Goal: Information Seeking & Learning: Learn about a topic

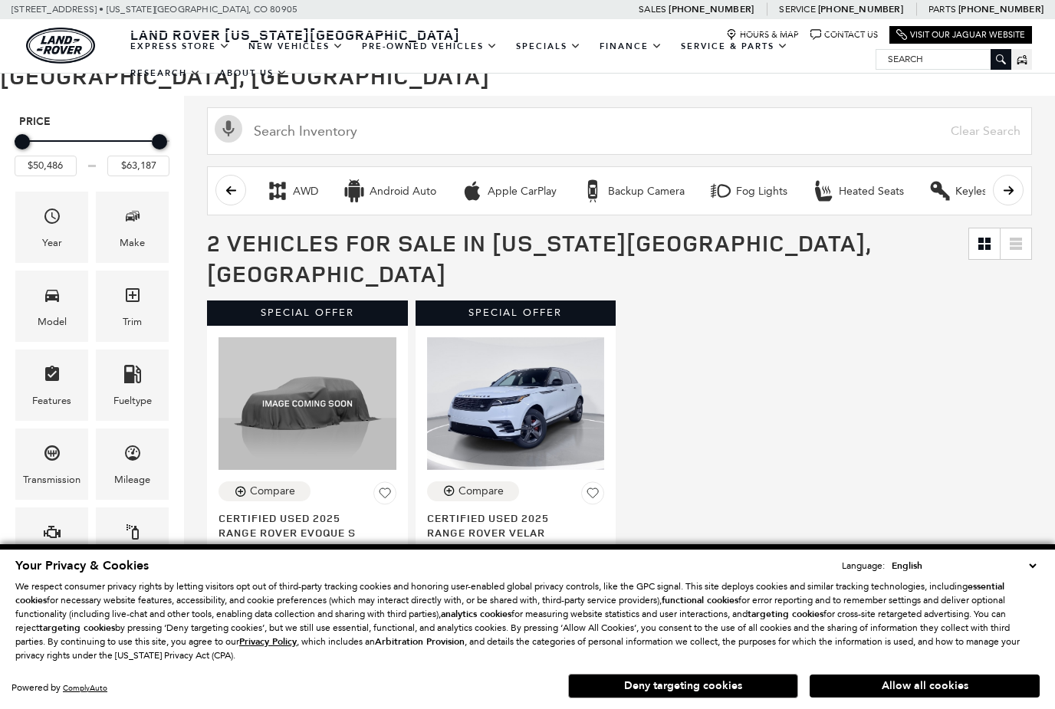
scroll to position [162, 0]
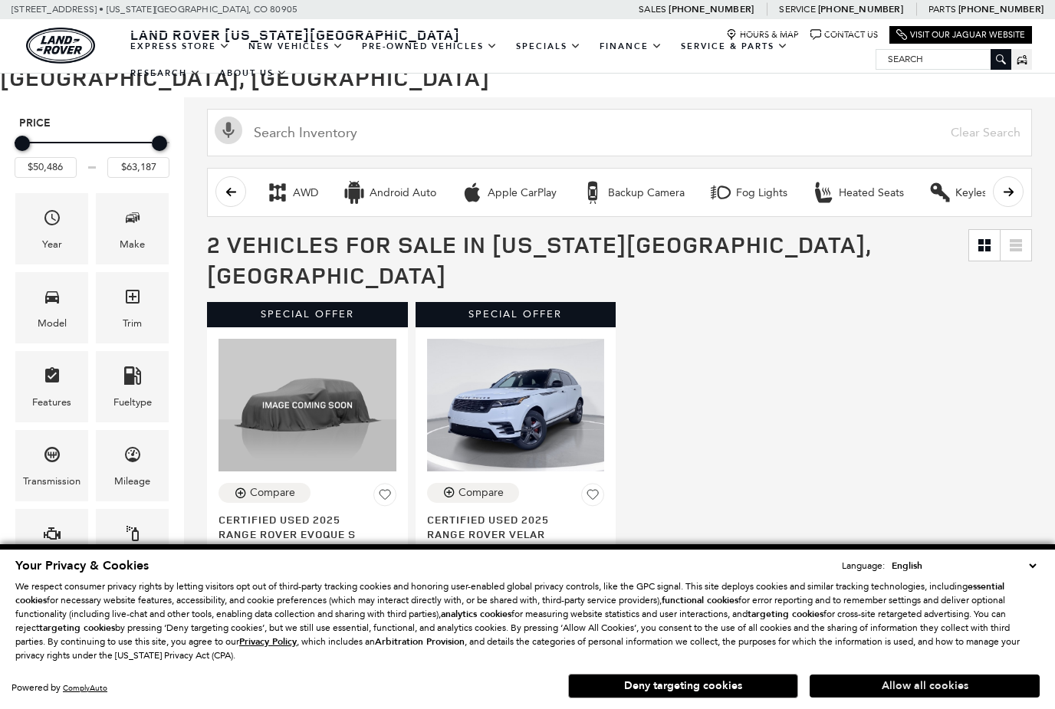
click at [968, 697] on button "Allow all cookies" at bounding box center [924, 685] width 230 height 23
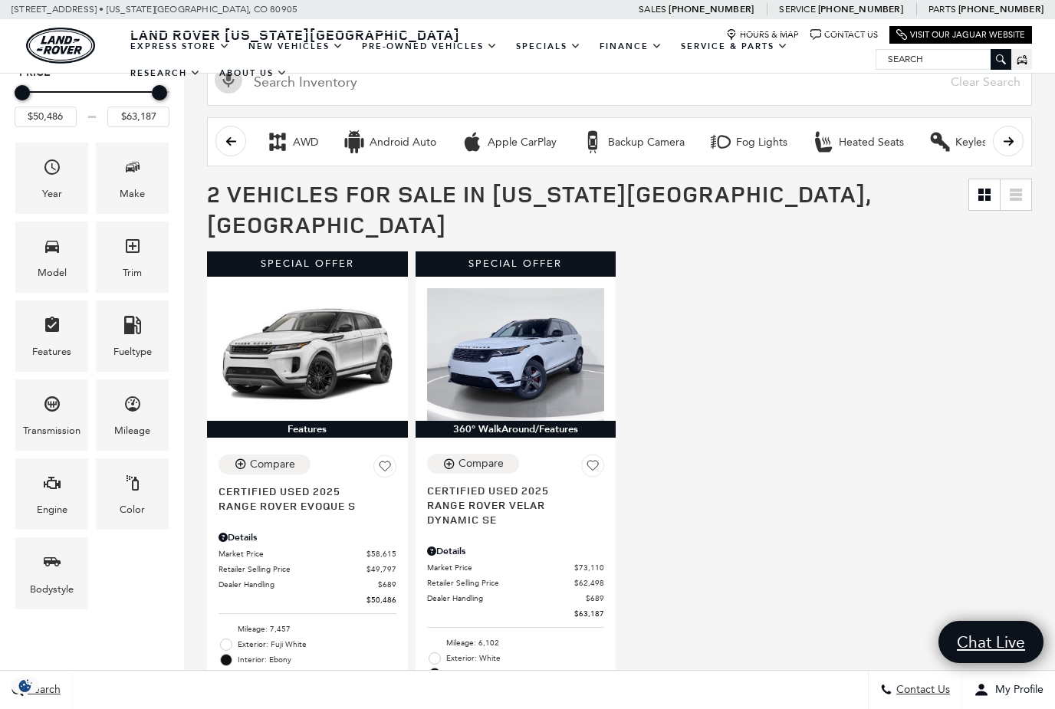
scroll to position [214, 0]
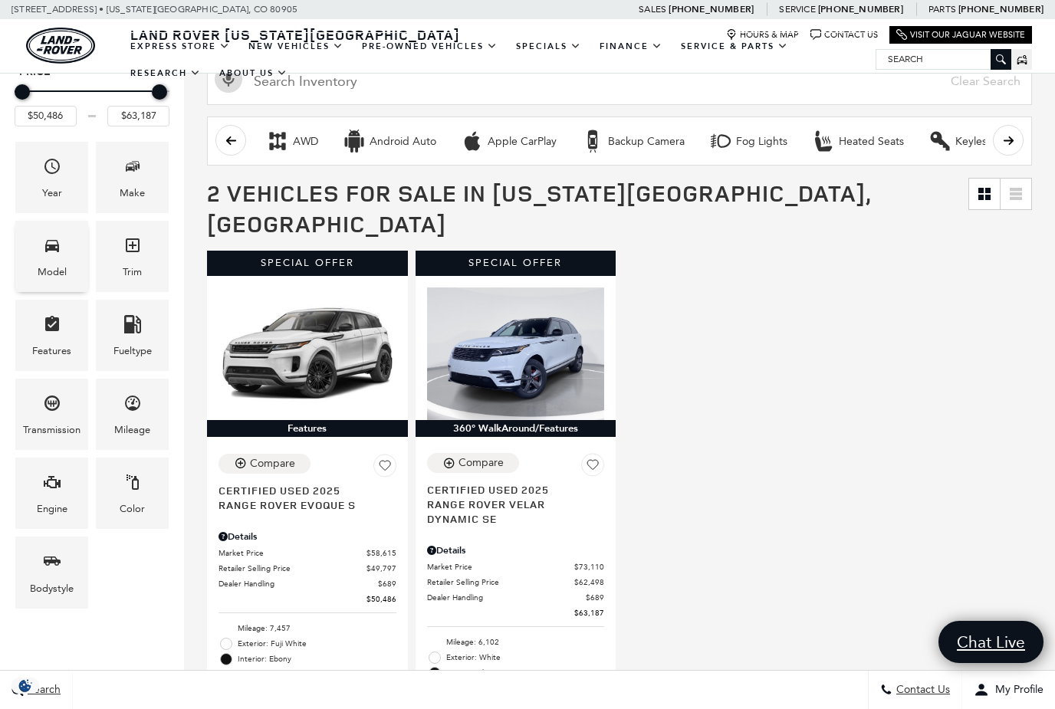
click at [63, 272] on div "Model" at bounding box center [52, 272] width 29 height 17
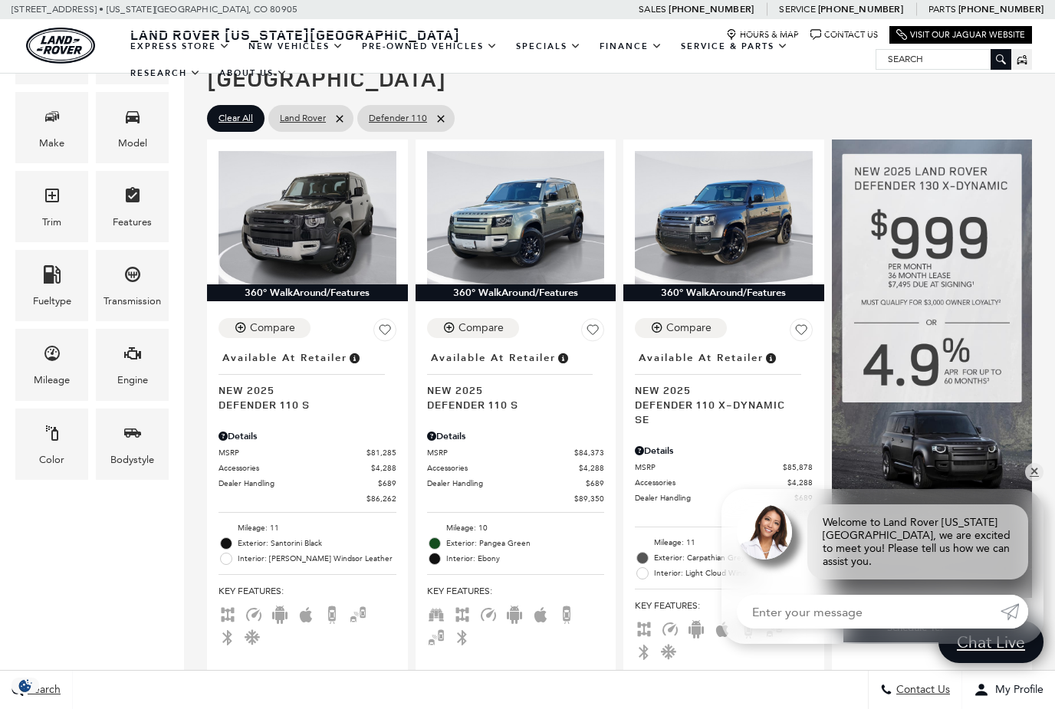
scroll to position [285, 0]
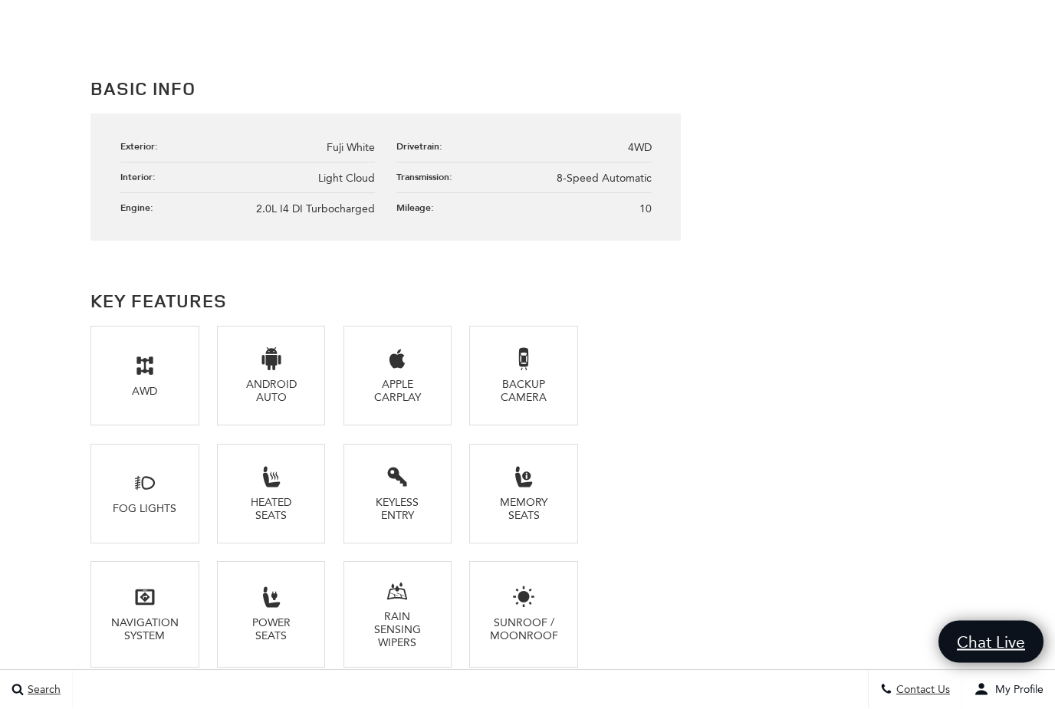
scroll to position [842, 0]
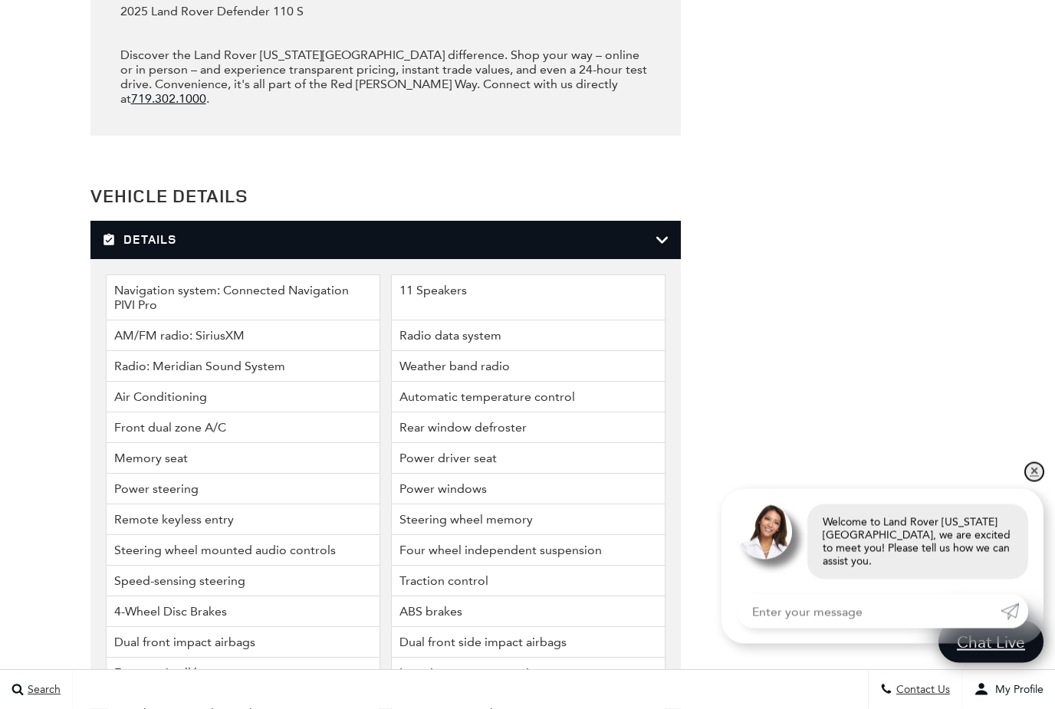
click at [1029, 481] on link "✕" at bounding box center [1034, 472] width 18 height 18
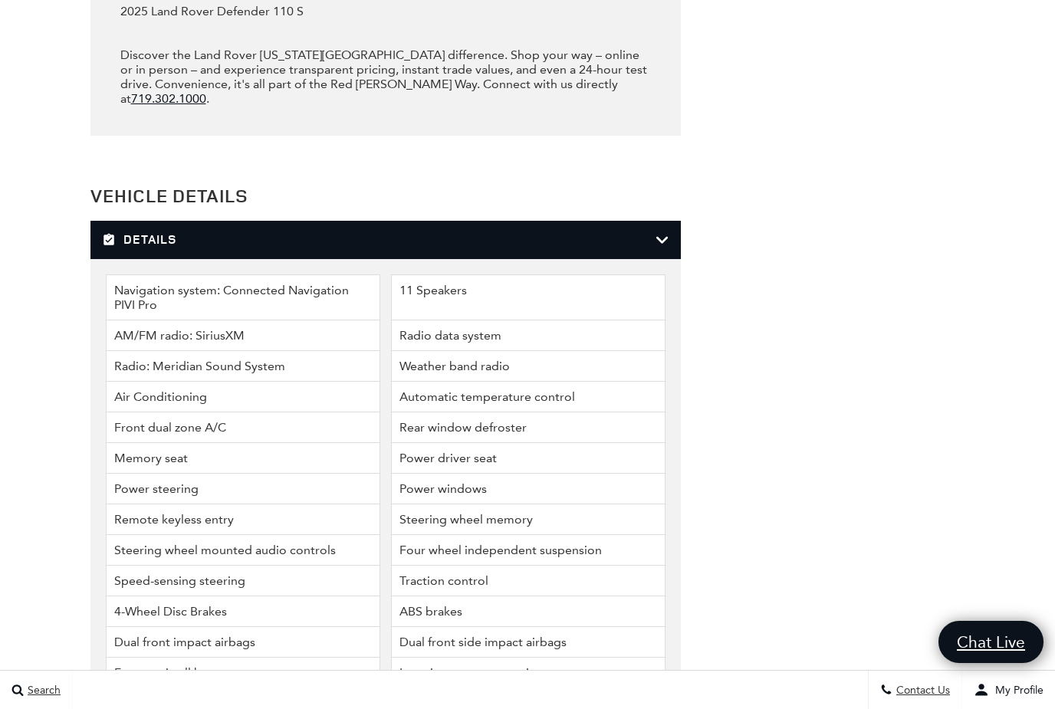
scroll to position [1671, 0]
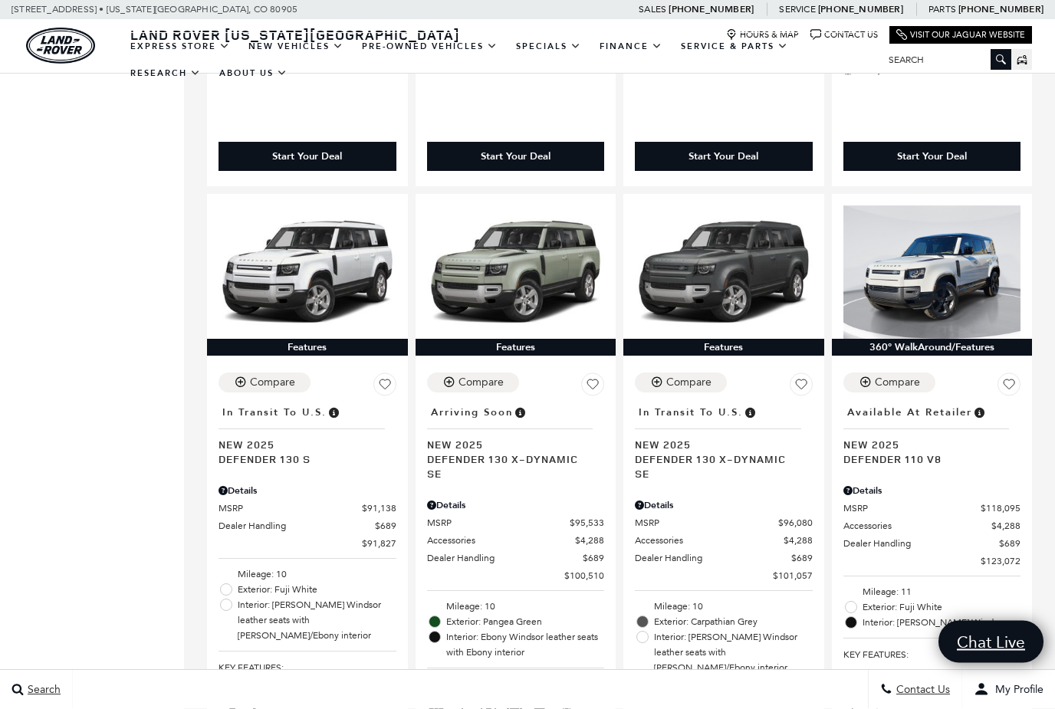
scroll to position [1316, 0]
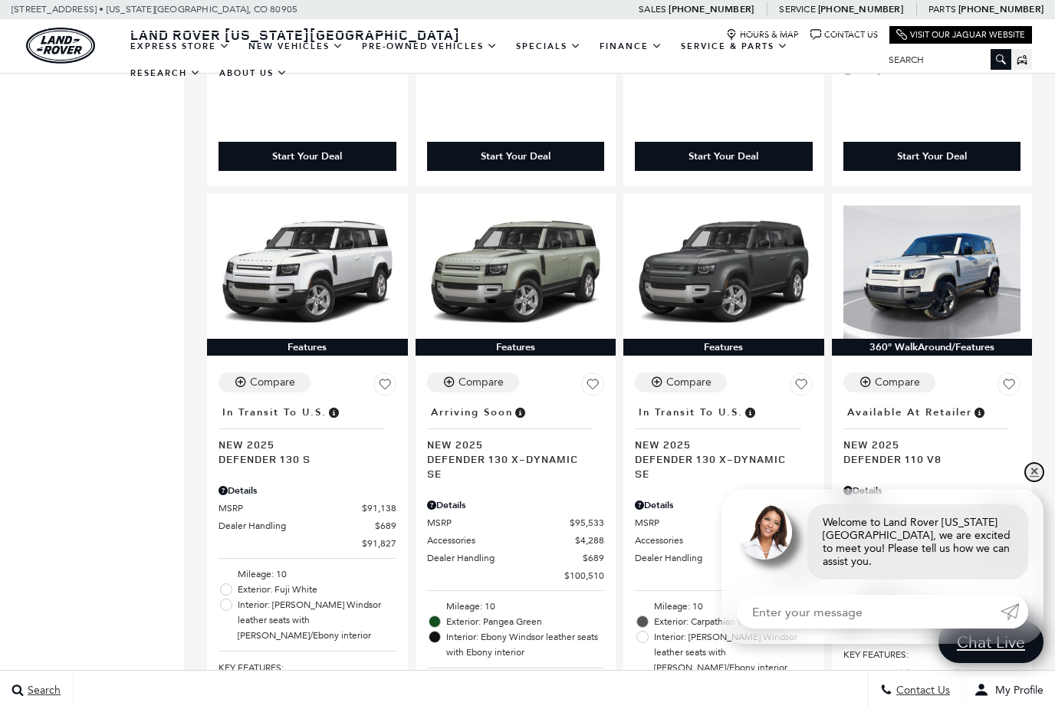
click at [1035, 481] on link "✕" at bounding box center [1034, 472] width 18 height 18
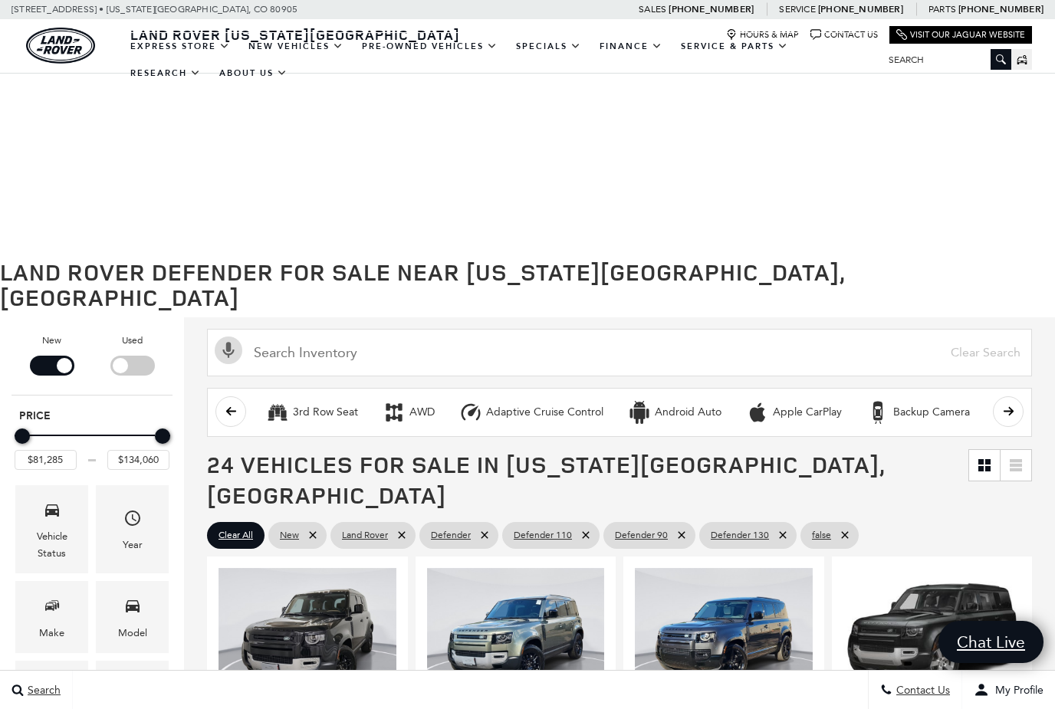
scroll to position [273, 0]
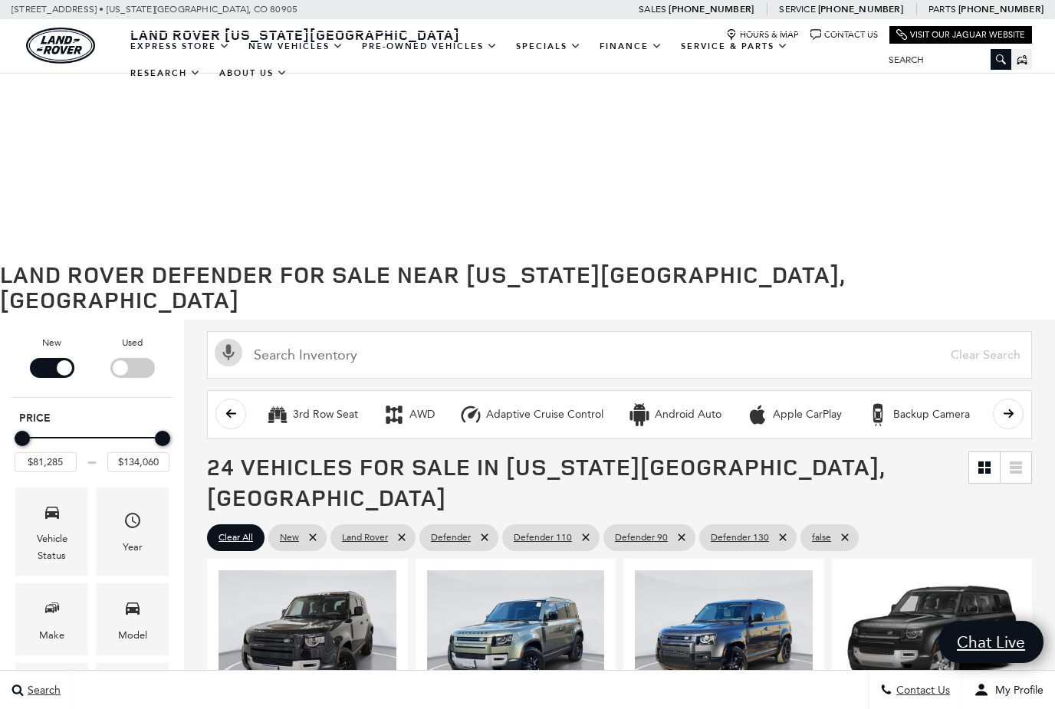
click at [981, 468] on icon at bounding box center [980, 470] width 5 height 5
click at [1016, 452] on link at bounding box center [1015, 467] width 31 height 31
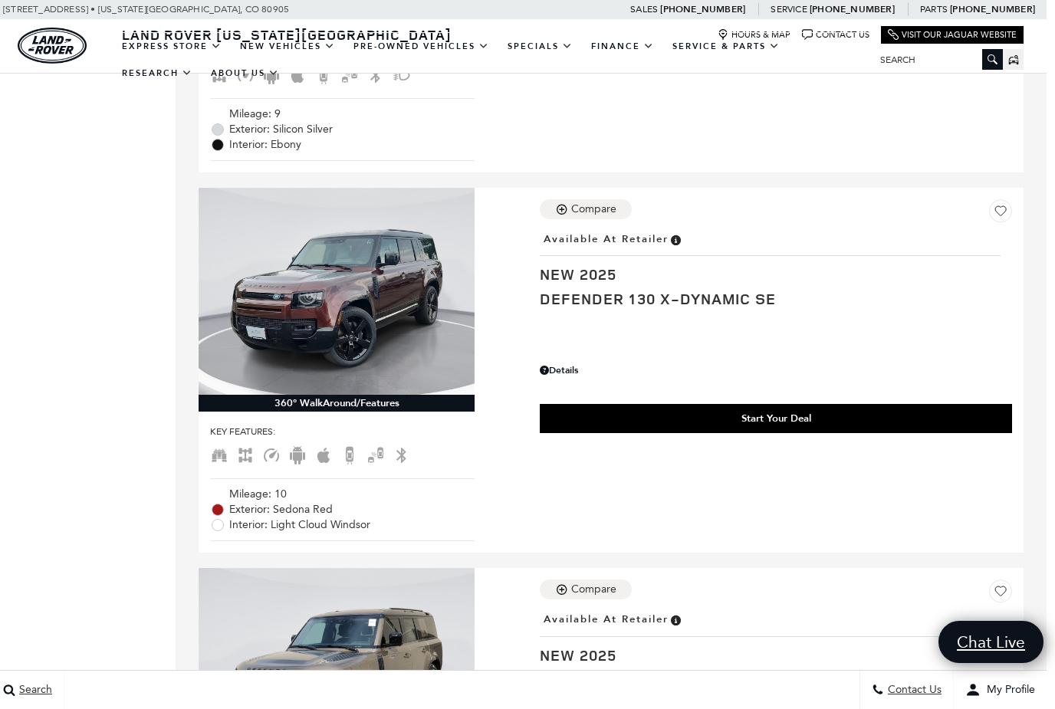
scroll to position [7464, 11]
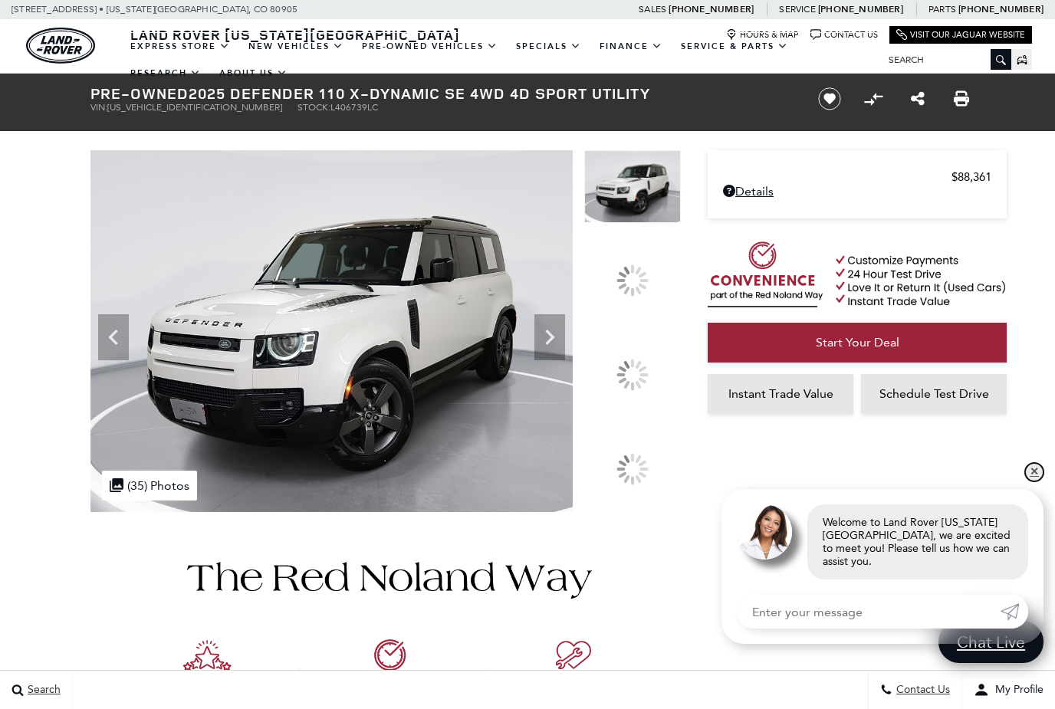
click at [1038, 480] on link "✕" at bounding box center [1034, 472] width 18 height 18
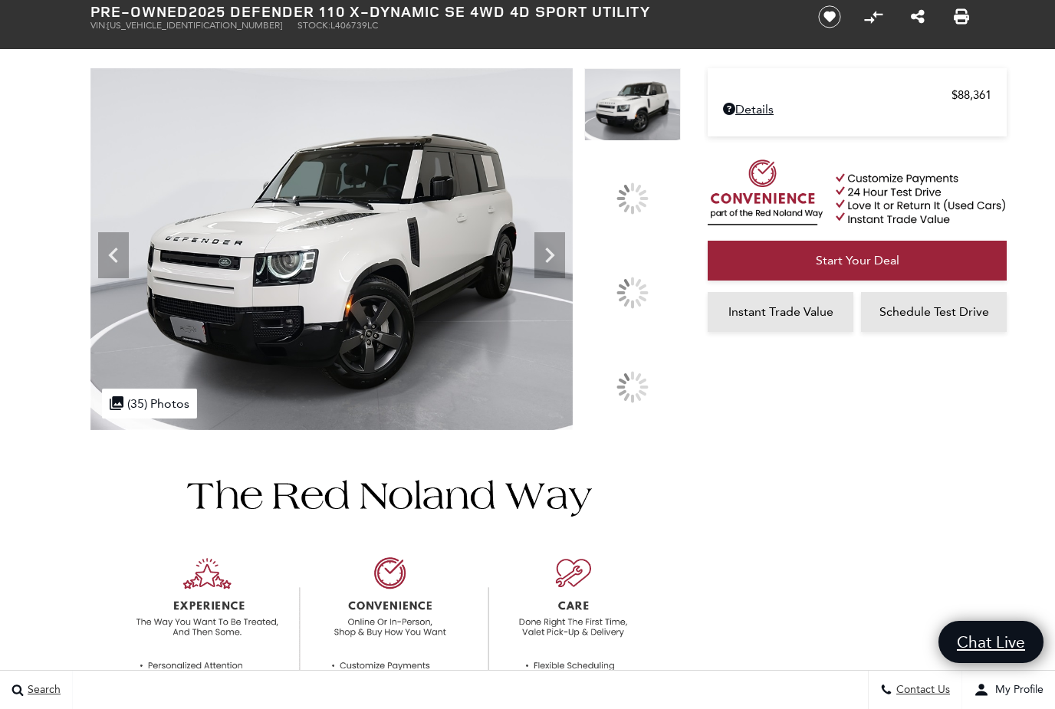
scroll to position [63, 0]
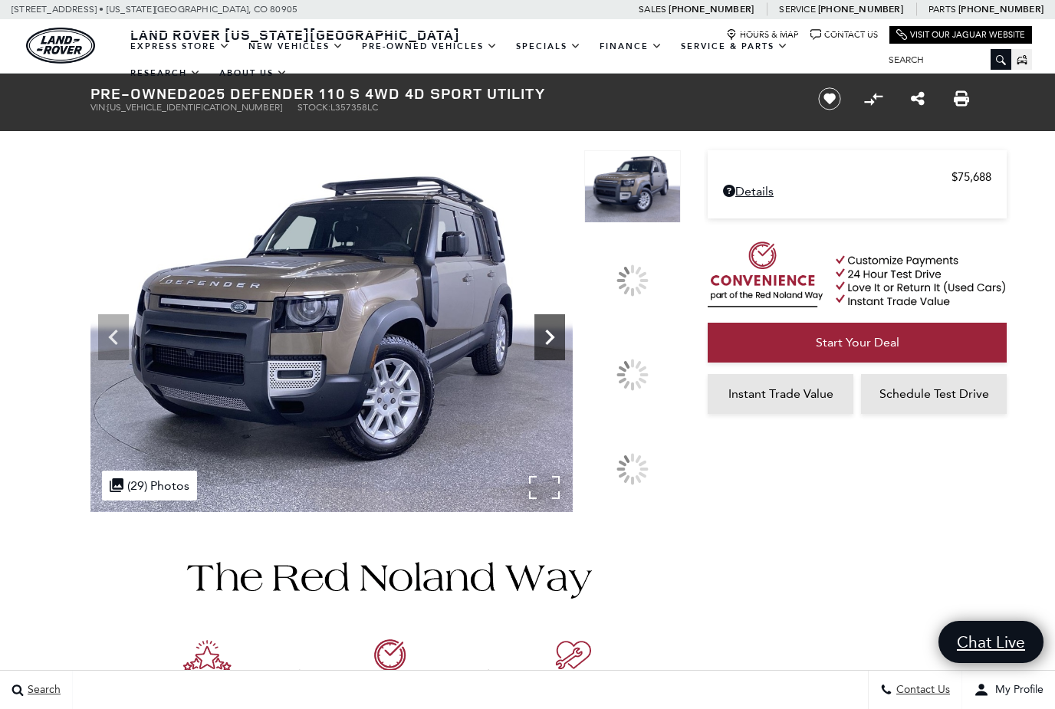
click at [555, 345] on icon at bounding box center [550, 337] width 9 height 15
click at [565, 353] on icon at bounding box center [549, 337] width 31 height 31
click at [176, 500] on div ".cls-1, .cls-3 { fill: #c50033; } .cls-1 { clip-rule: evenodd; } .cls-2 { clip-…" at bounding box center [149, 486] width 95 height 30
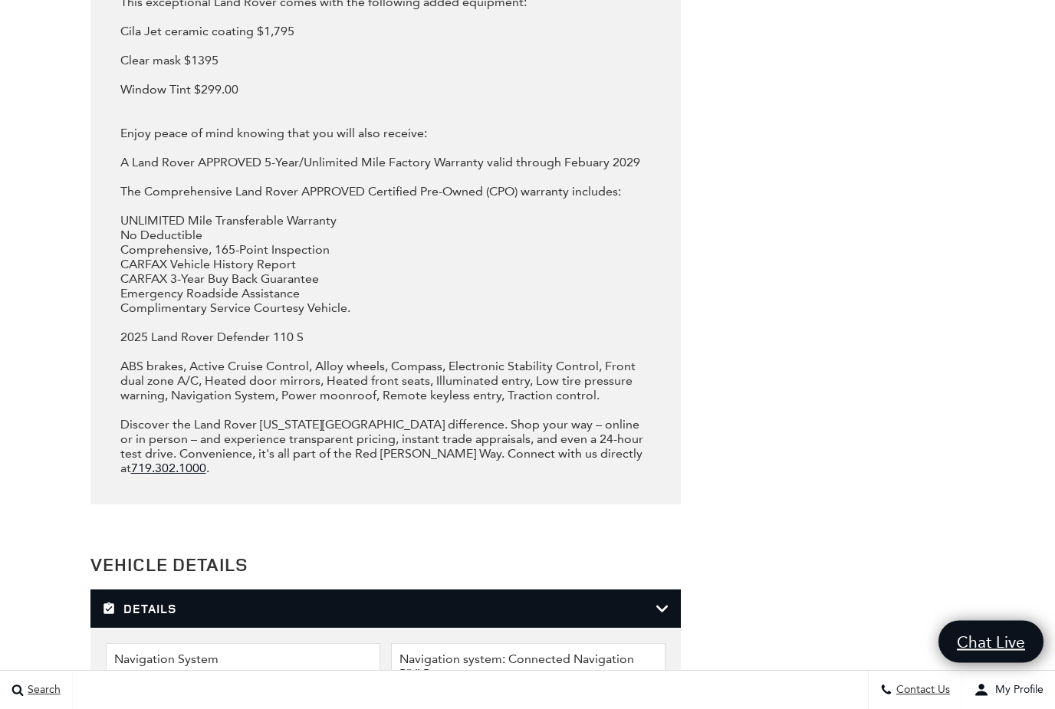
scroll to position [1832, 0]
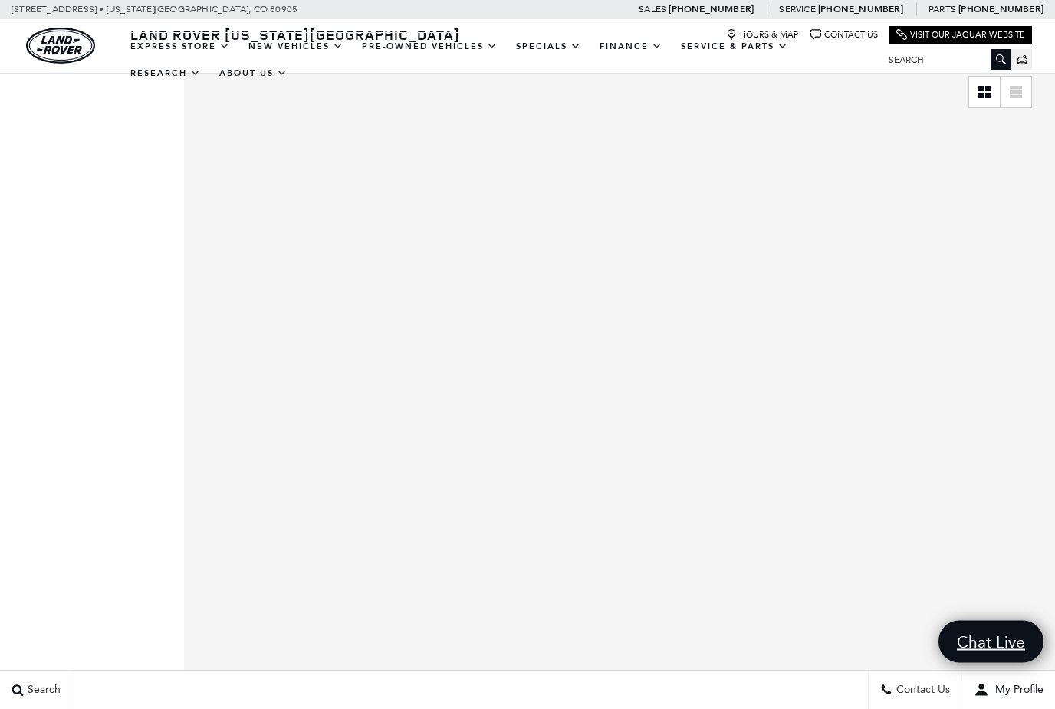
scroll to position [592, 0]
